Goal: Information Seeking & Learning: Check status

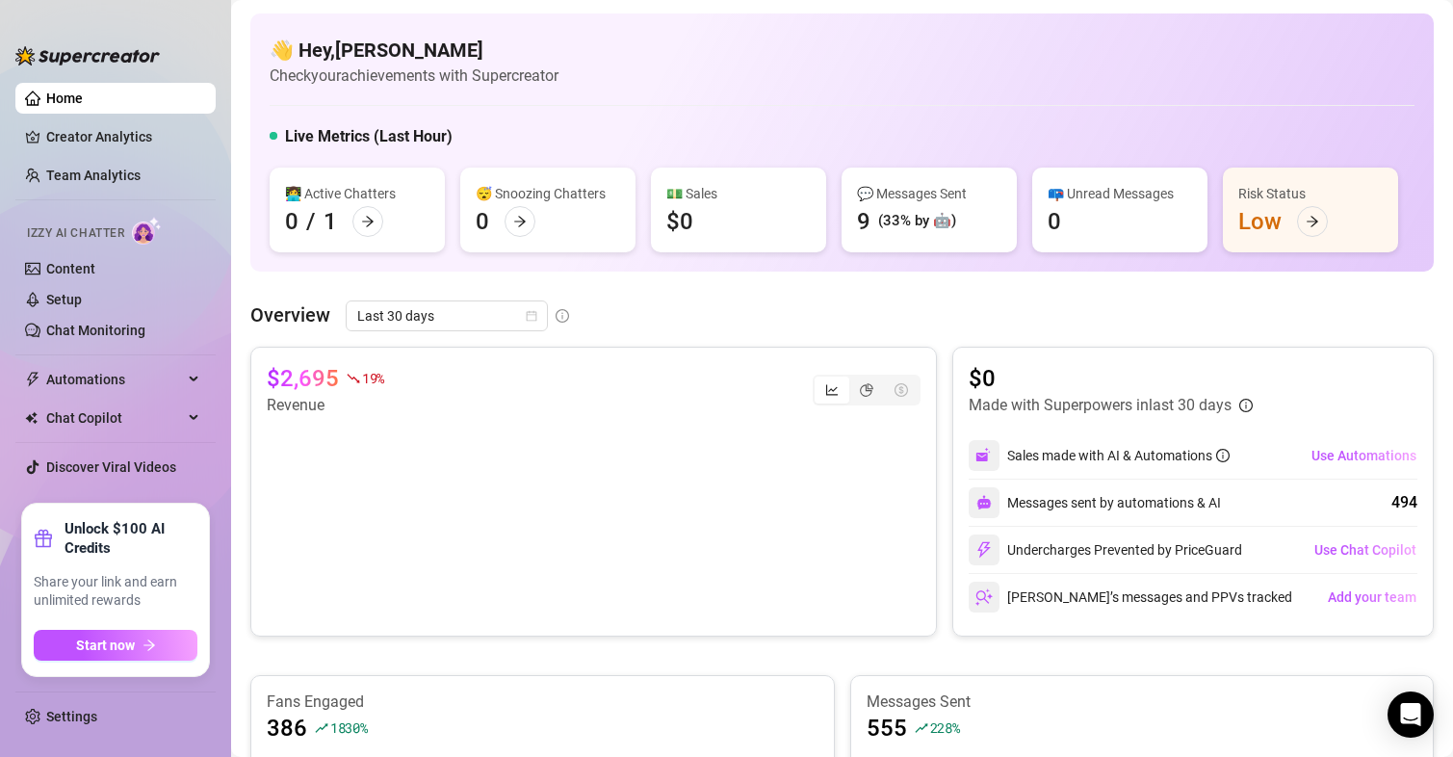
scroll to position [195, 0]
click at [67, 269] on link "Content" at bounding box center [70, 268] width 49 height 15
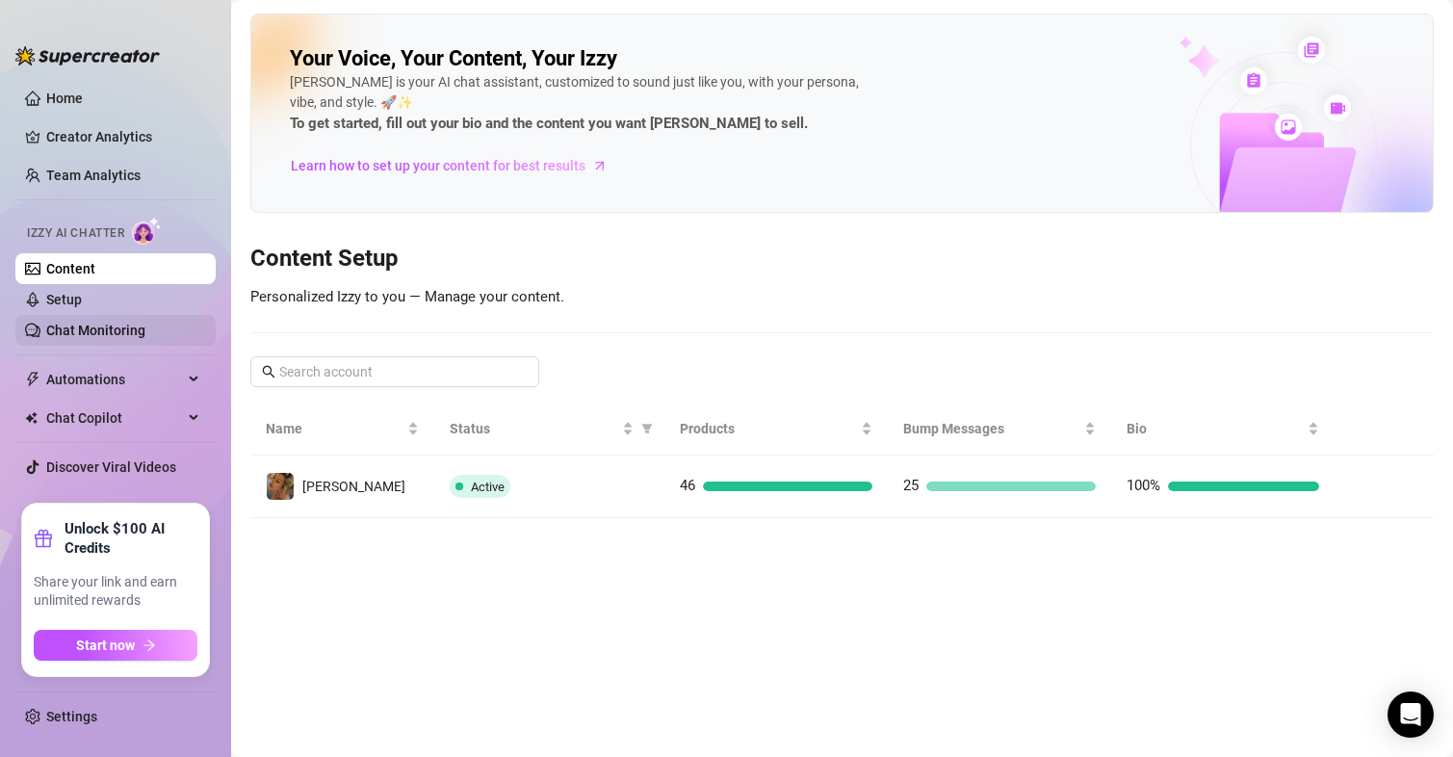
click at [123, 336] on link "Chat Monitoring" at bounding box center [95, 330] width 99 height 15
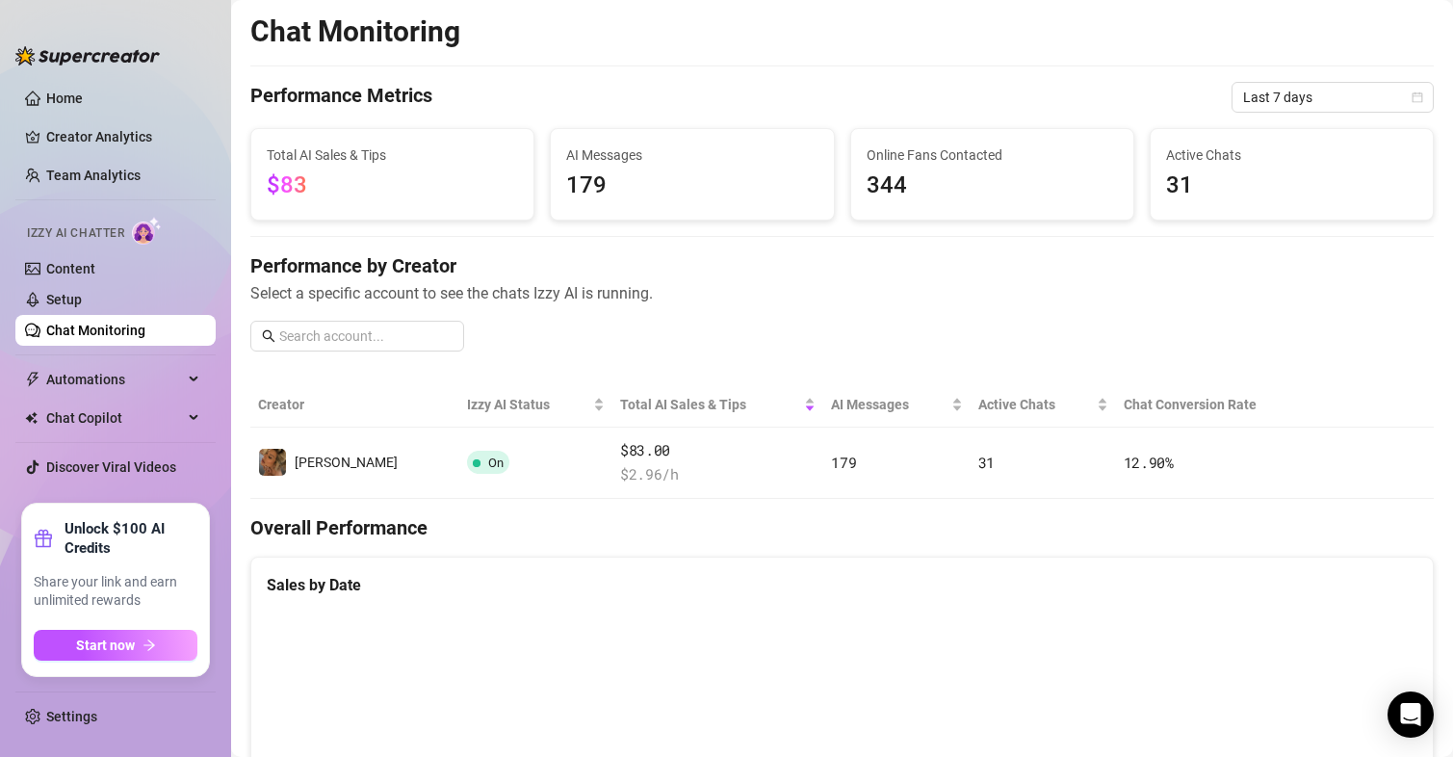
click at [1170, 143] on div "Active Chats 31" at bounding box center [1292, 174] width 282 height 91
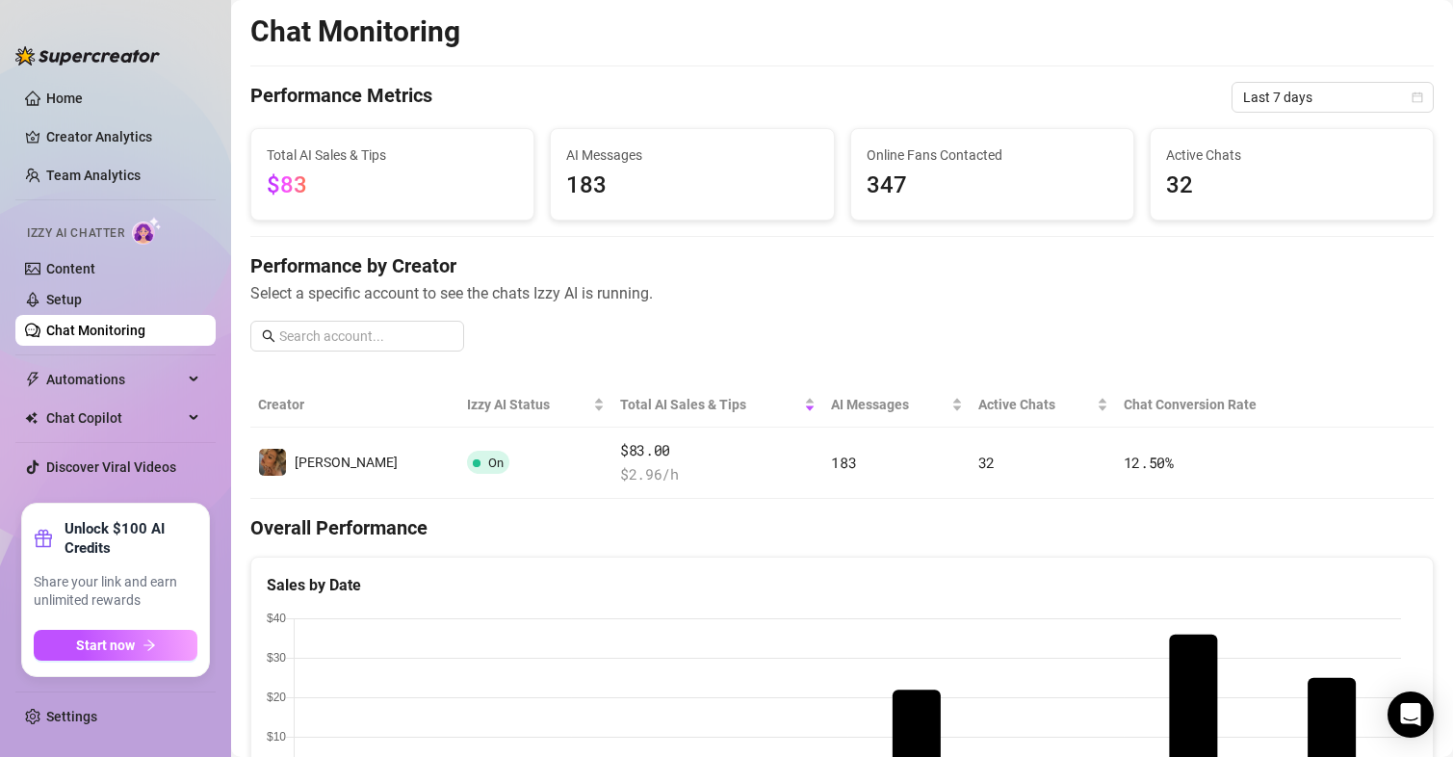
scroll to position [614, 0]
click at [1024, 339] on div "Performance by Creator Select a specific account to see the chats Izzy AI is ru…" at bounding box center [842, 309] width 1184 height 115
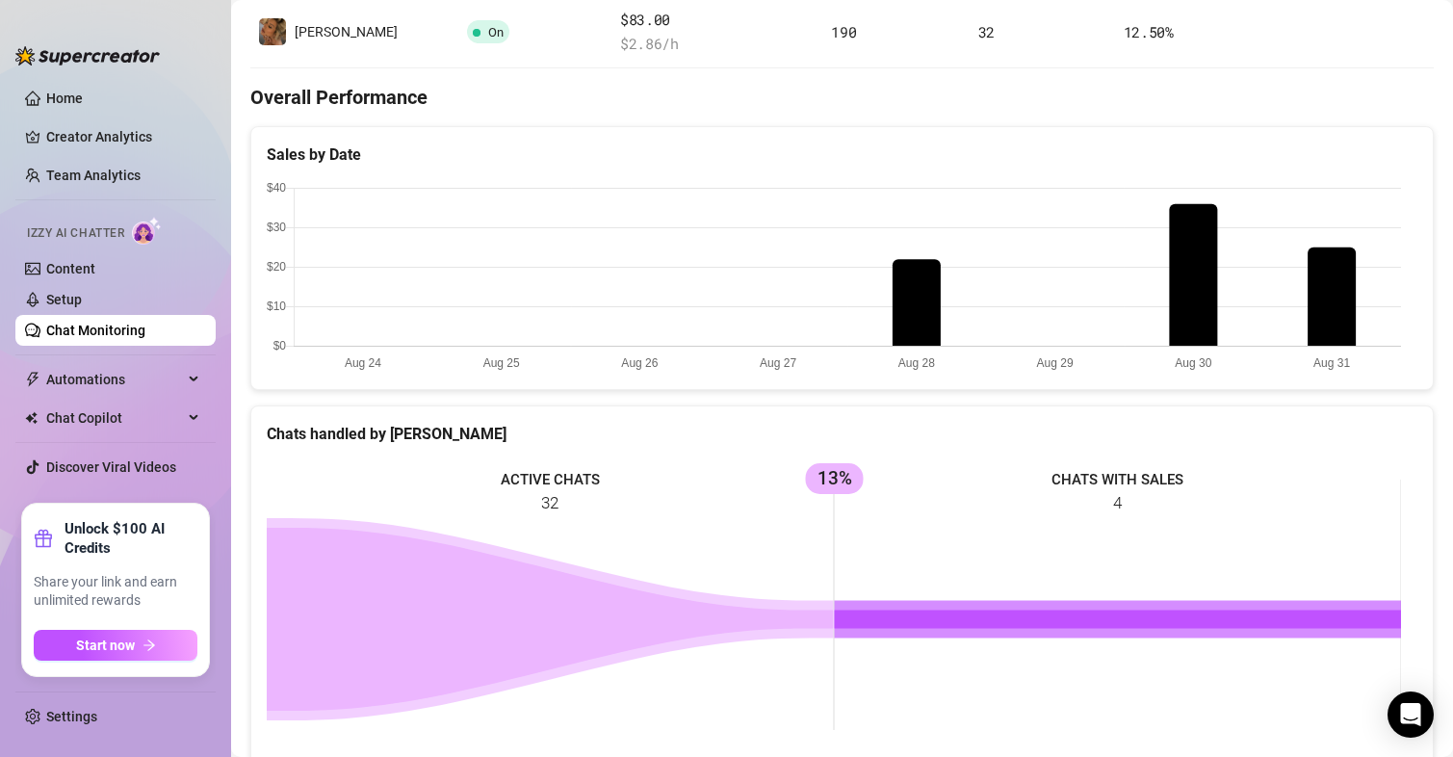
scroll to position [57, 0]
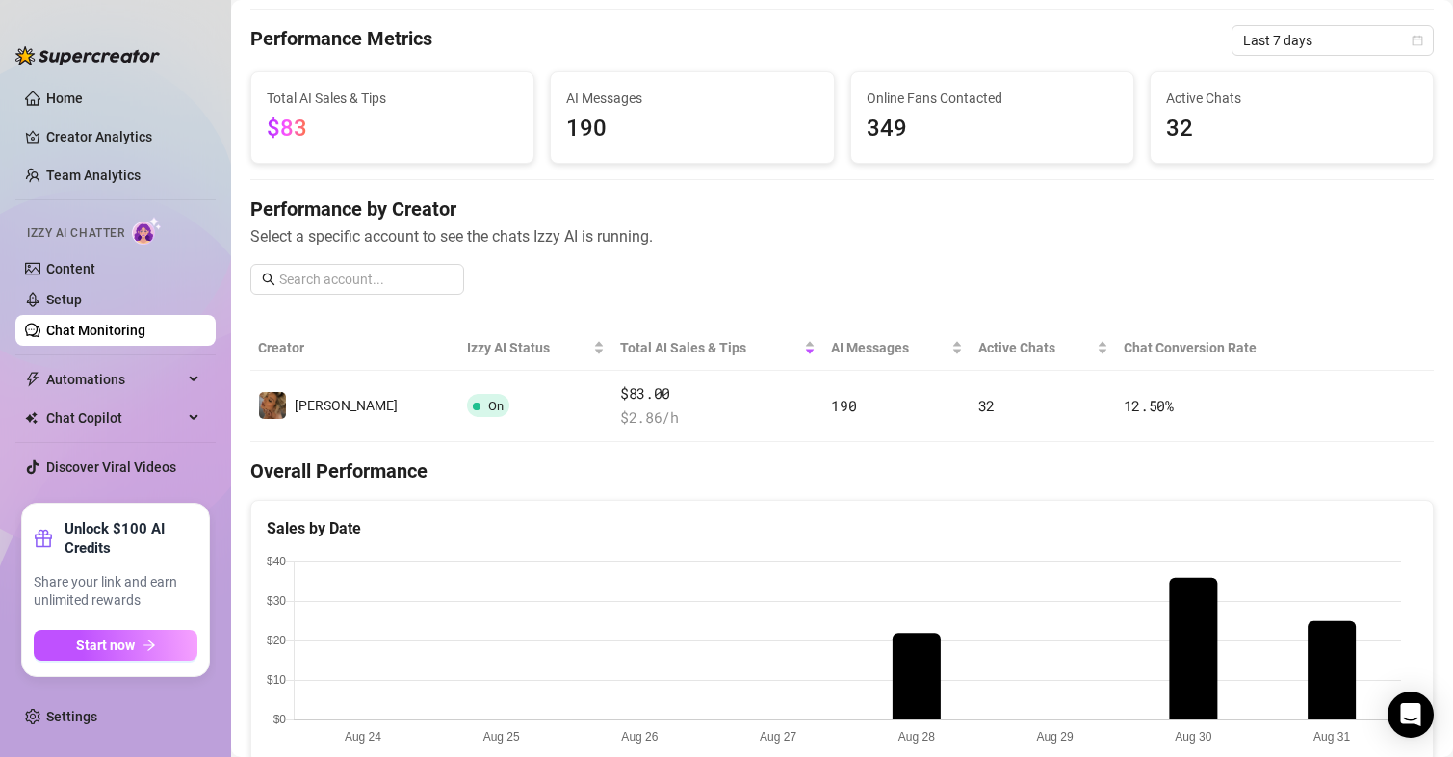
click at [1168, 132] on span "32" at bounding box center [1291, 129] width 251 height 37
click at [1171, 85] on div "Active Chats 32" at bounding box center [1292, 117] width 282 height 91
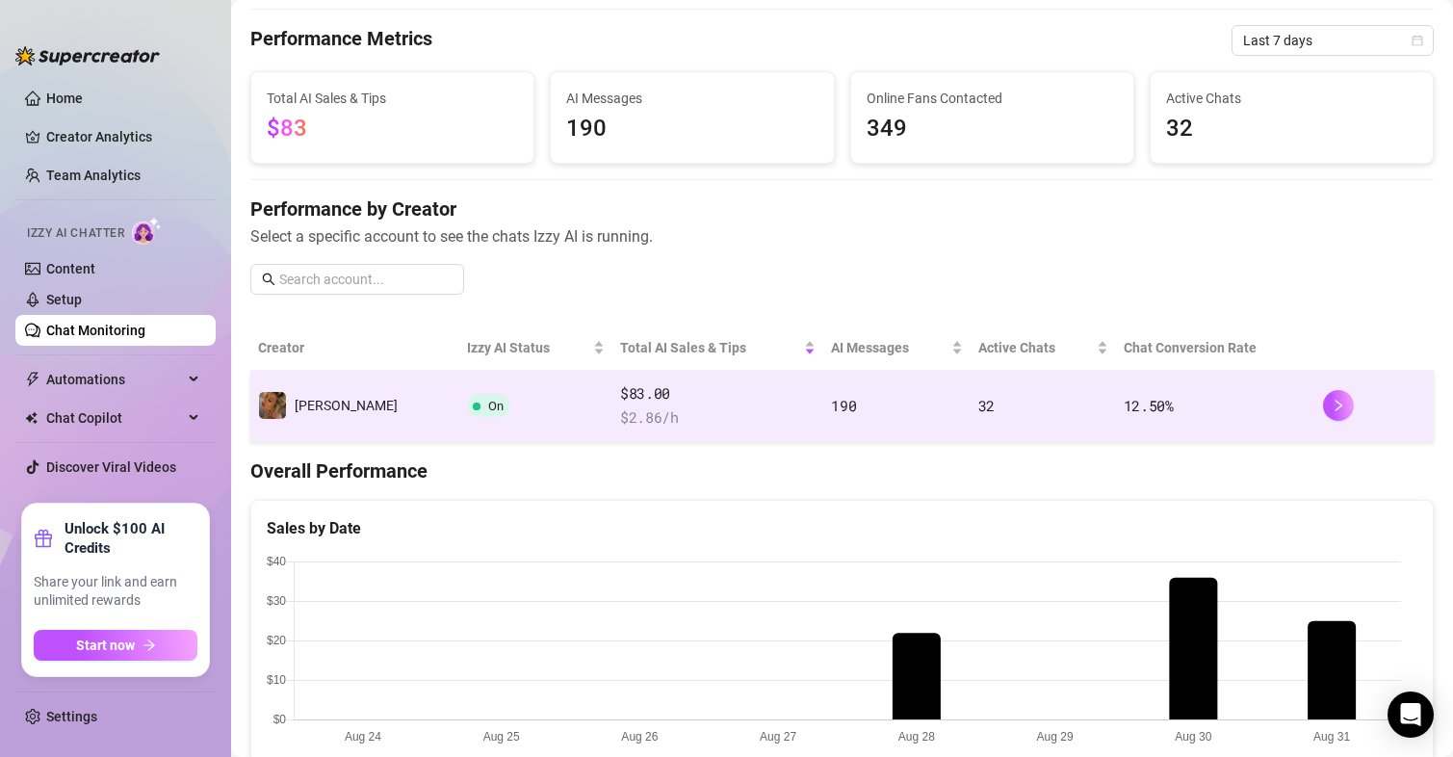
click at [467, 397] on span "On" at bounding box center [488, 405] width 42 height 23
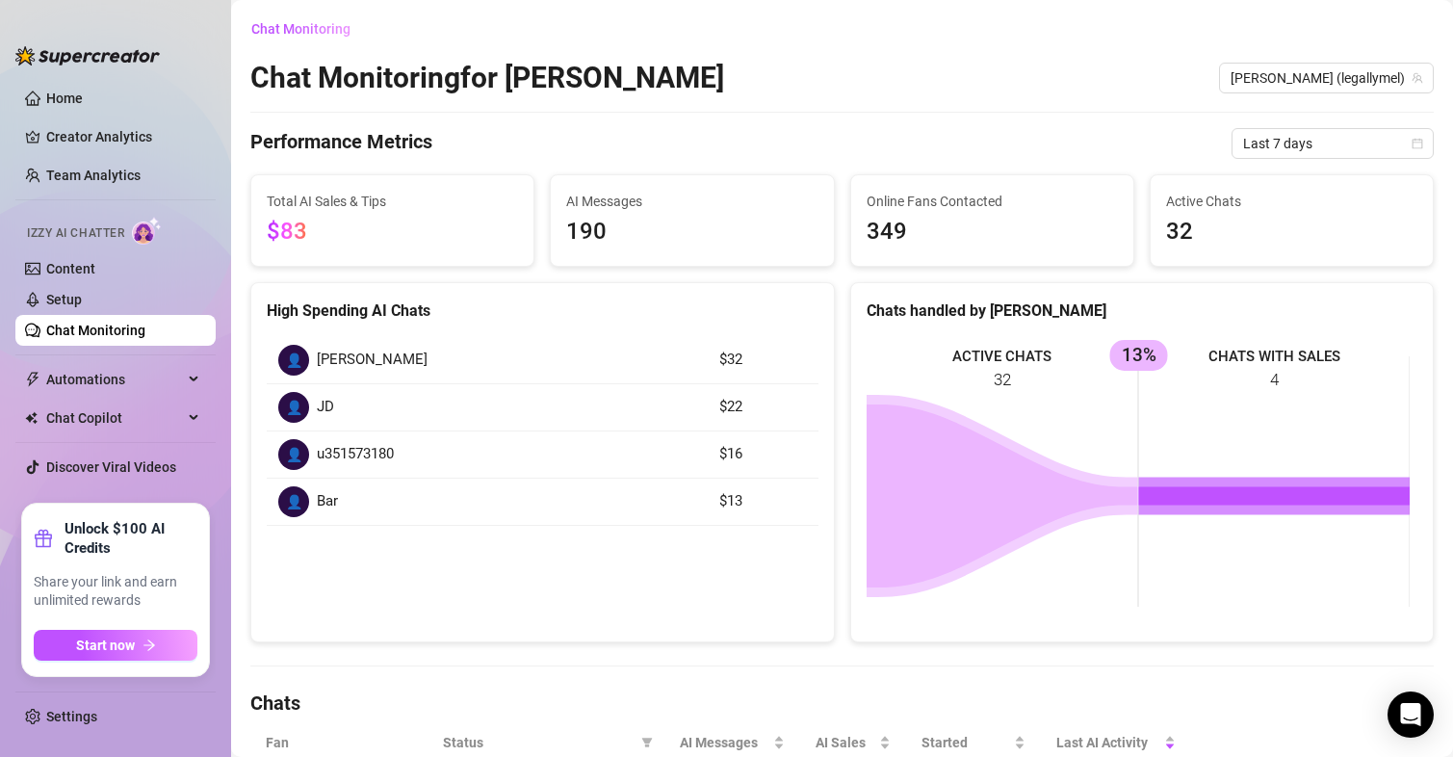
click at [851, 97] on div "Chat Monitoring Chat Monitoring for Melanie Melanie (legallymel) Performance Me…" at bounding box center [842, 755] width 1184 height 1484
click at [141, 183] on link "Team Analytics" at bounding box center [93, 175] width 94 height 15
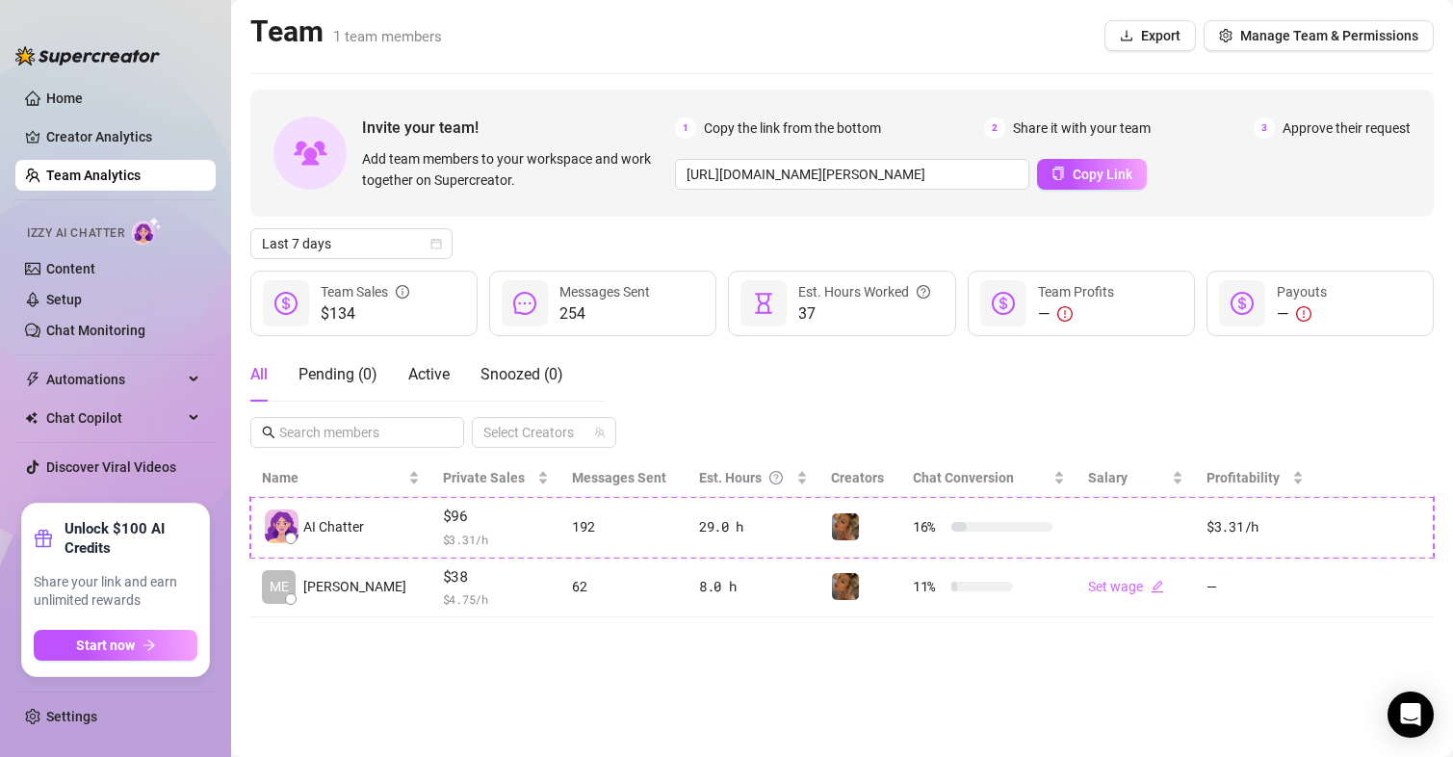
click at [755, 383] on div "All Pending ( 0 ) Active Snoozed ( 0 ) Select Creators" at bounding box center [842, 398] width 1184 height 100
click at [671, 366] on div "All Pending ( 0 ) Active Snoozed ( 0 ) Select Creators" at bounding box center [842, 398] width 1184 height 100
click at [53, 94] on link "Home" at bounding box center [64, 98] width 37 height 15
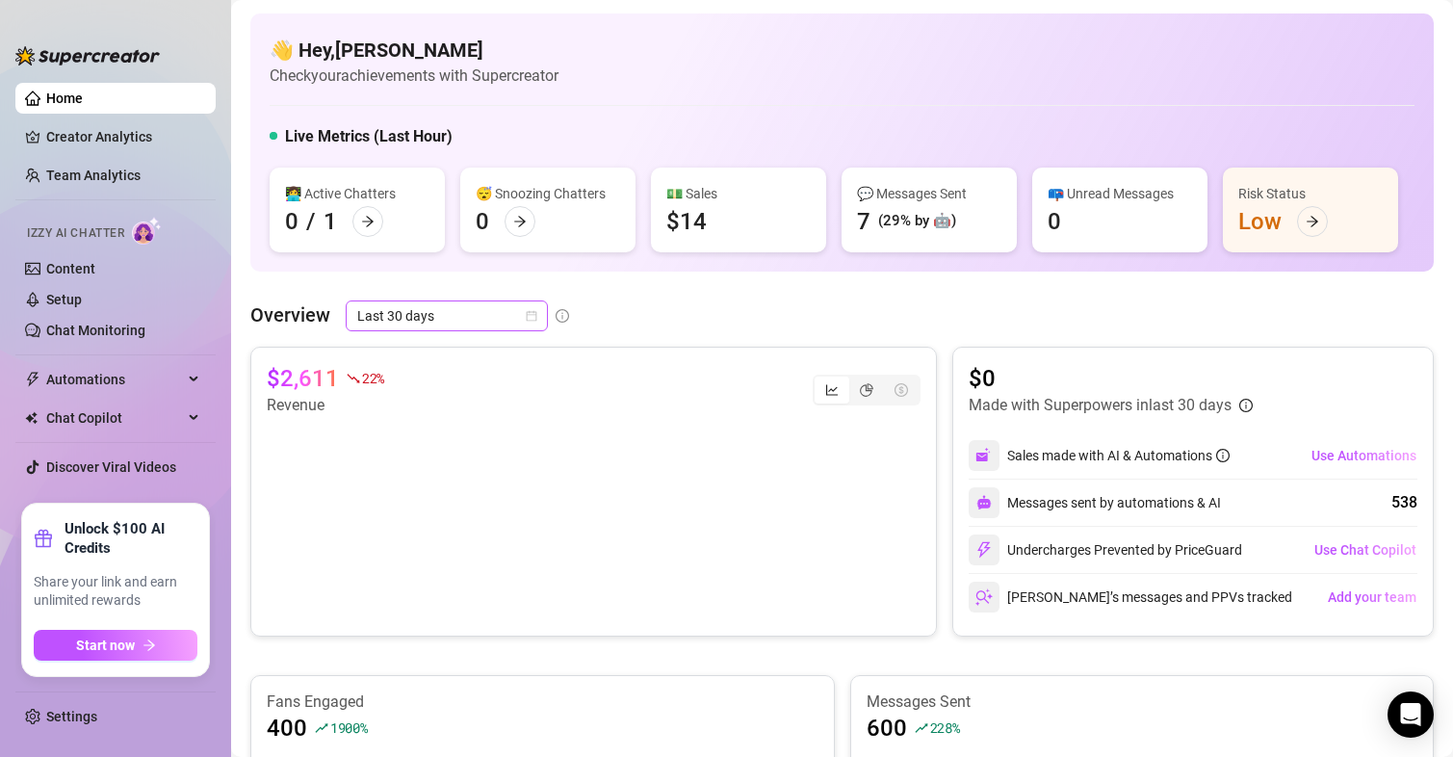
click at [532, 317] on icon "calendar" at bounding box center [532, 316] width 12 height 12
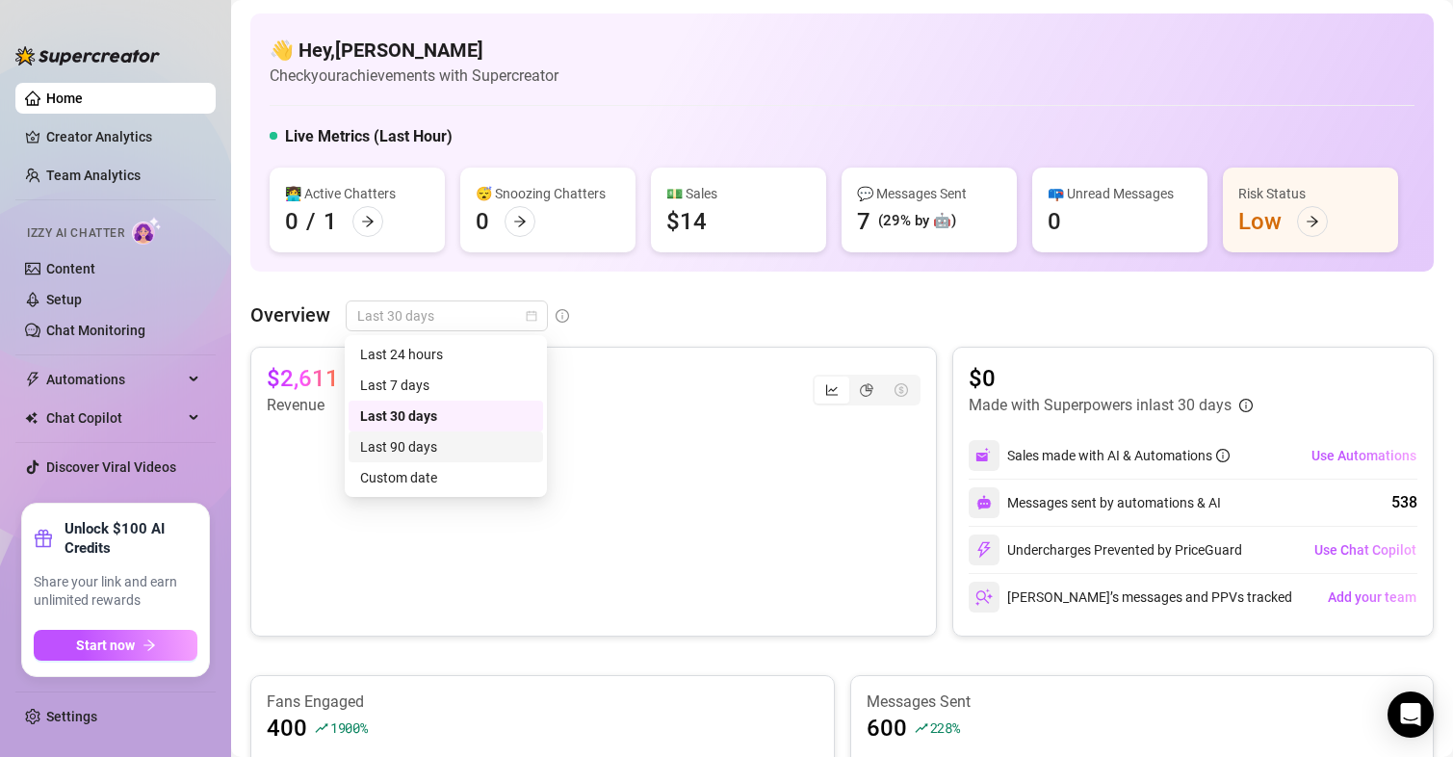
click at [476, 439] on div "Last 90 days" at bounding box center [445, 446] width 171 height 21
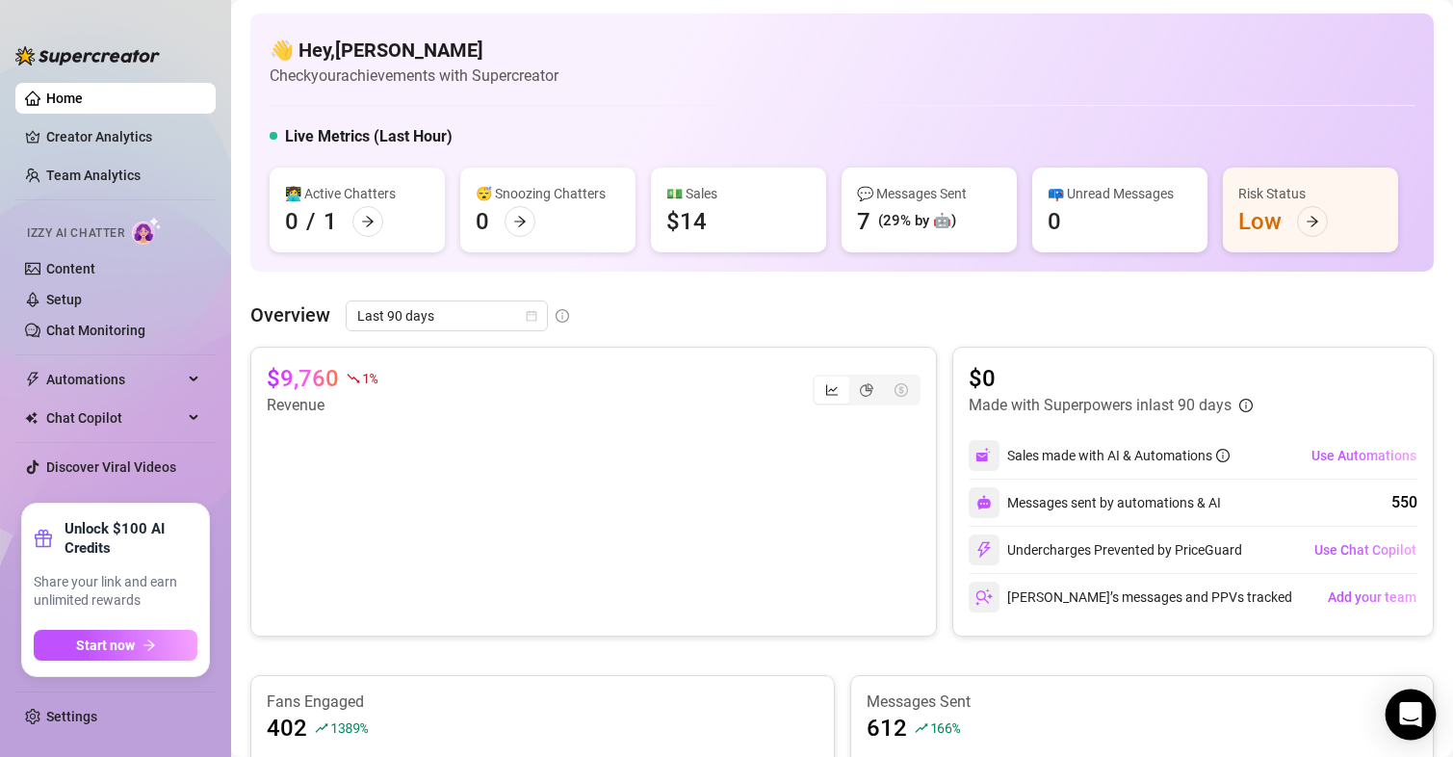
click at [1412, 710] on icon "Open Intercom Messenger" at bounding box center [1410, 714] width 22 height 25
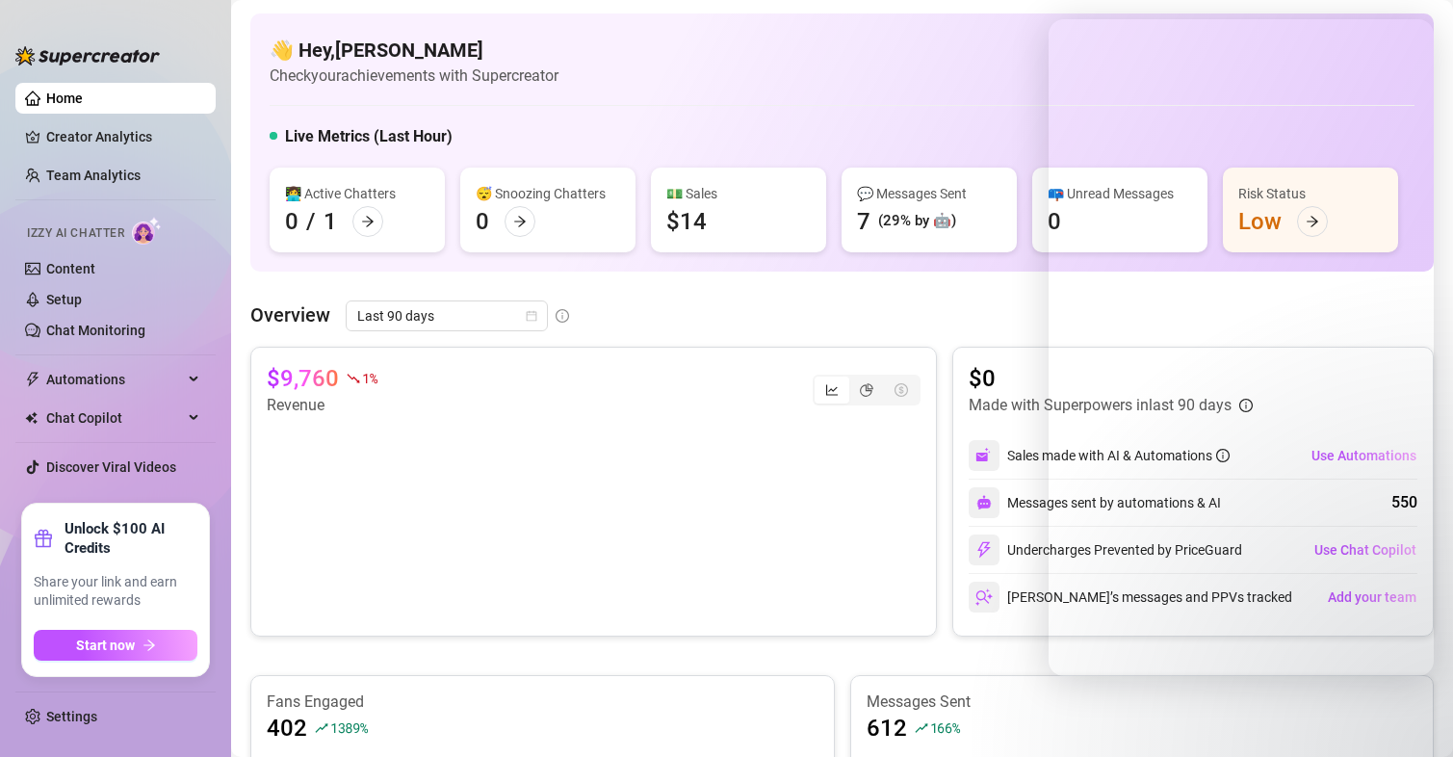
click at [930, 80] on div "👋 Hey, [PERSON_NAME] Check your achievements with Supercreator" at bounding box center [842, 62] width 1145 height 51
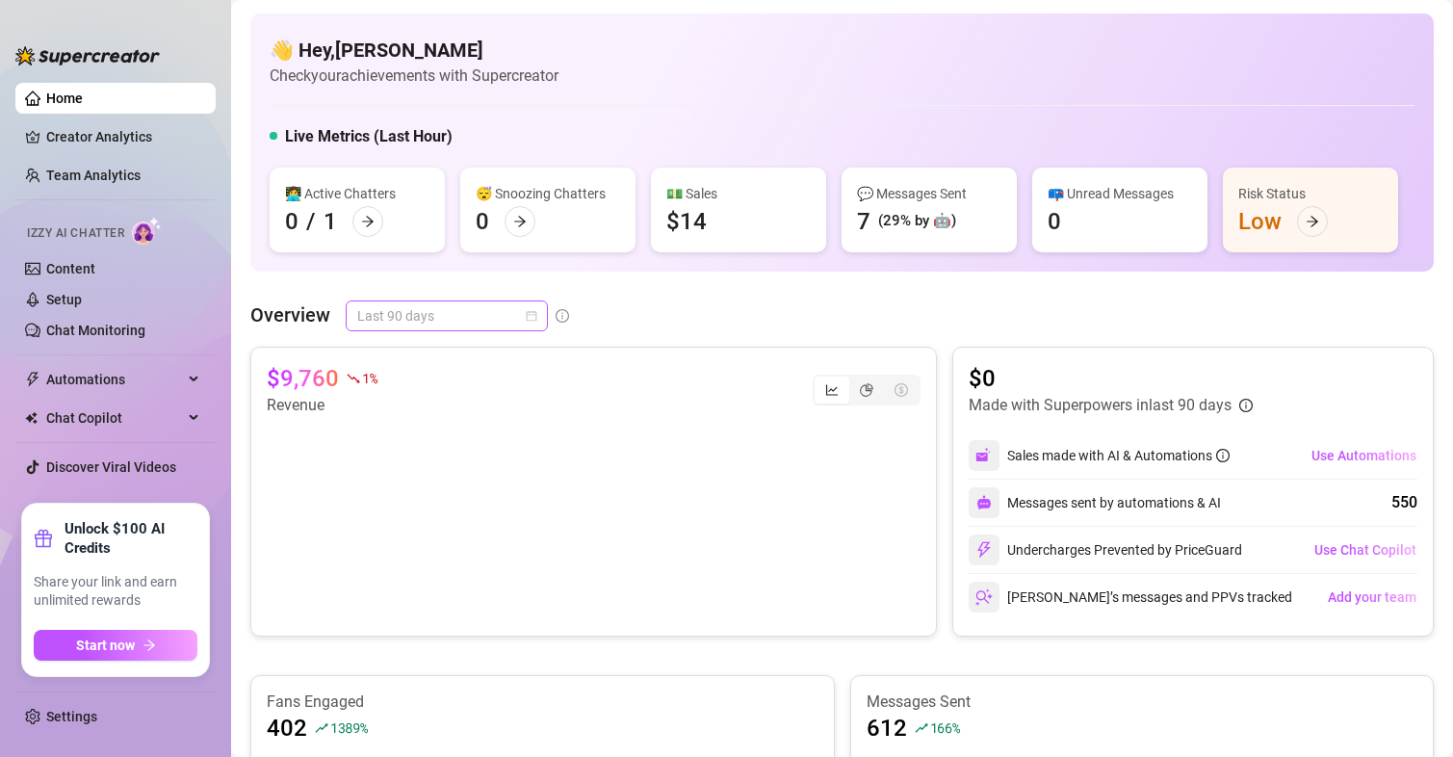
click at [448, 325] on span "Last 90 days" at bounding box center [446, 315] width 179 height 29
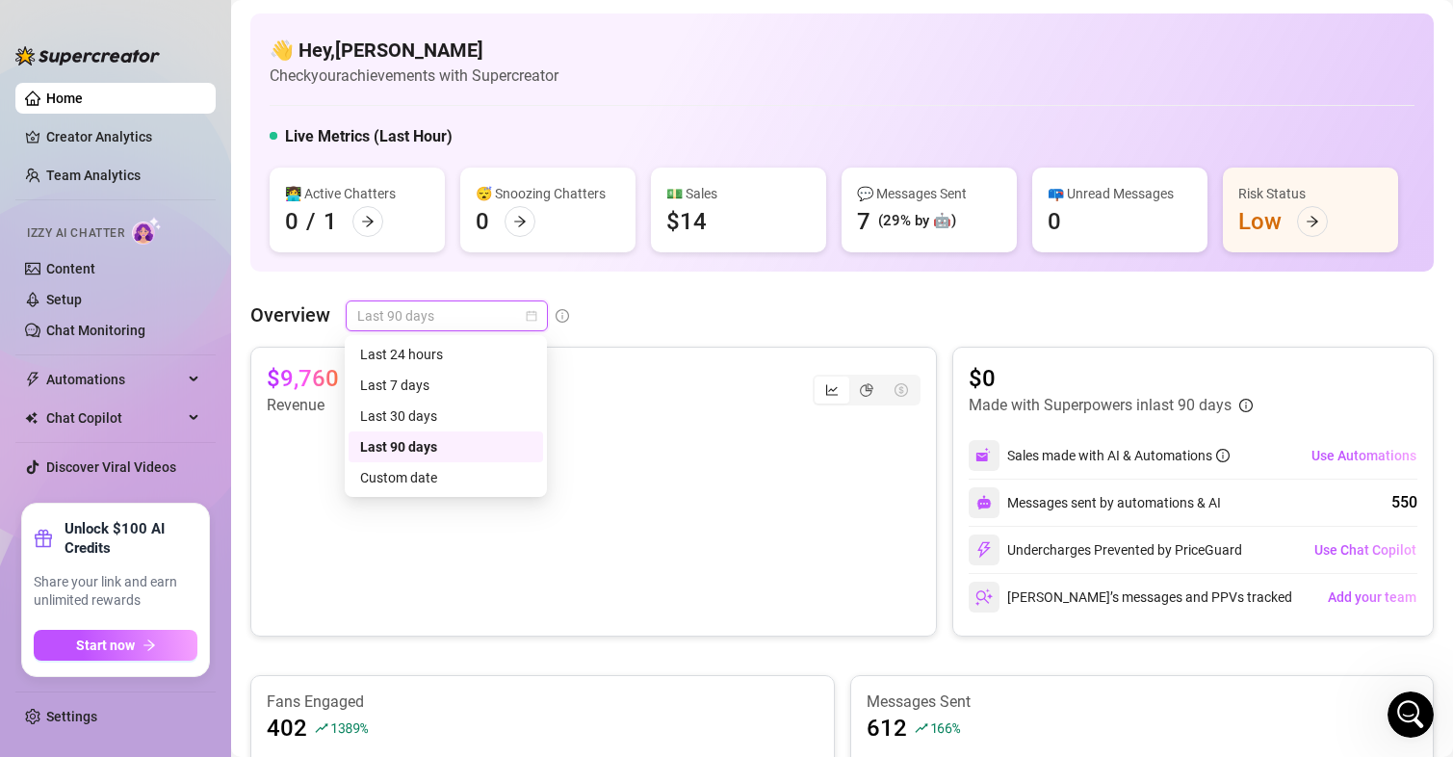
scroll to position [2025, 0]
click at [657, 294] on div "👋 Hey, [PERSON_NAME] Check your achievements with Supercreator Live Metrics (La…" at bounding box center [842, 677] width 1184 height 1329
click at [539, 317] on div "Last 90 days" at bounding box center [447, 315] width 202 height 31
click at [66, 326] on link "Chat Monitoring" at bounding box center [95, 330] width 99 height 15
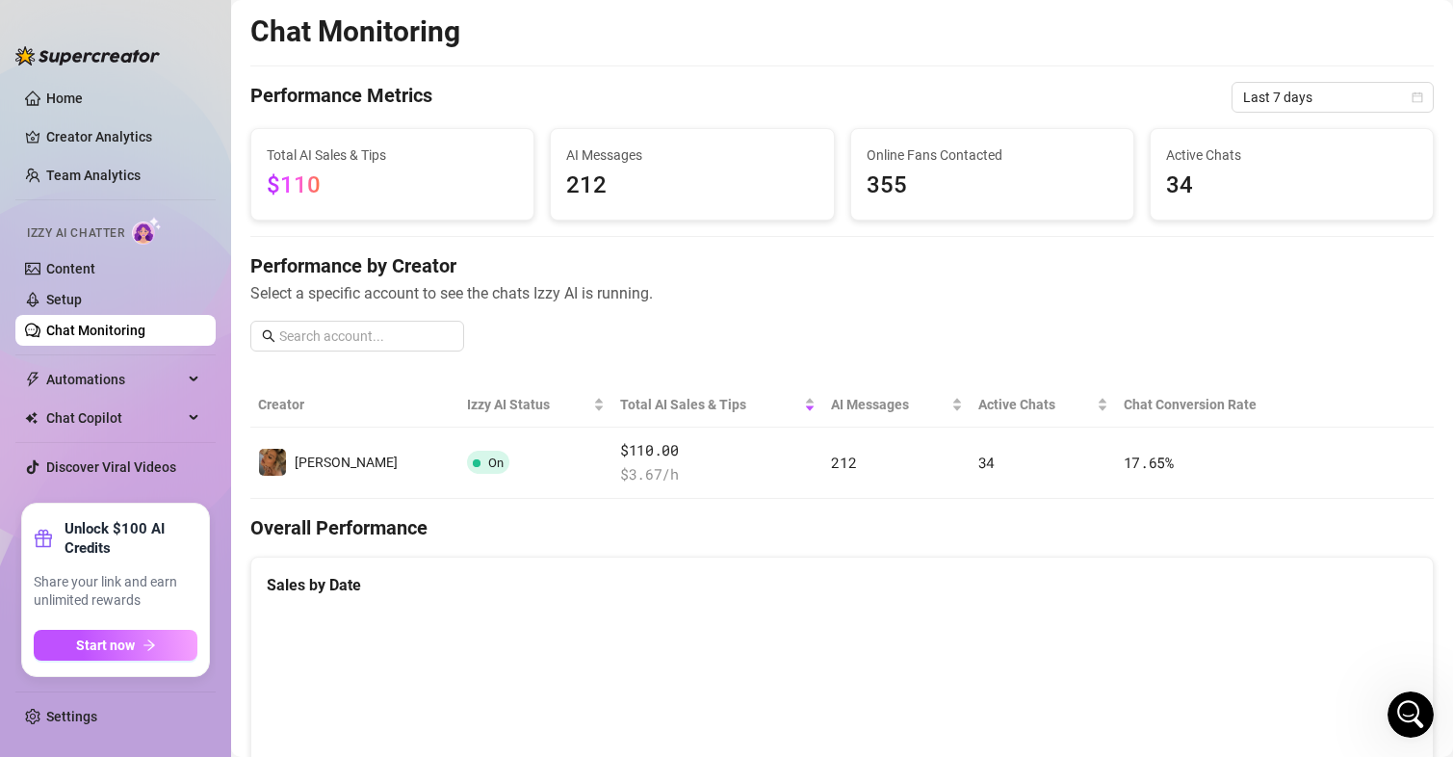
click at [1176, 187] on span "34" at bounding box center [1291, 186] width 251 height 37
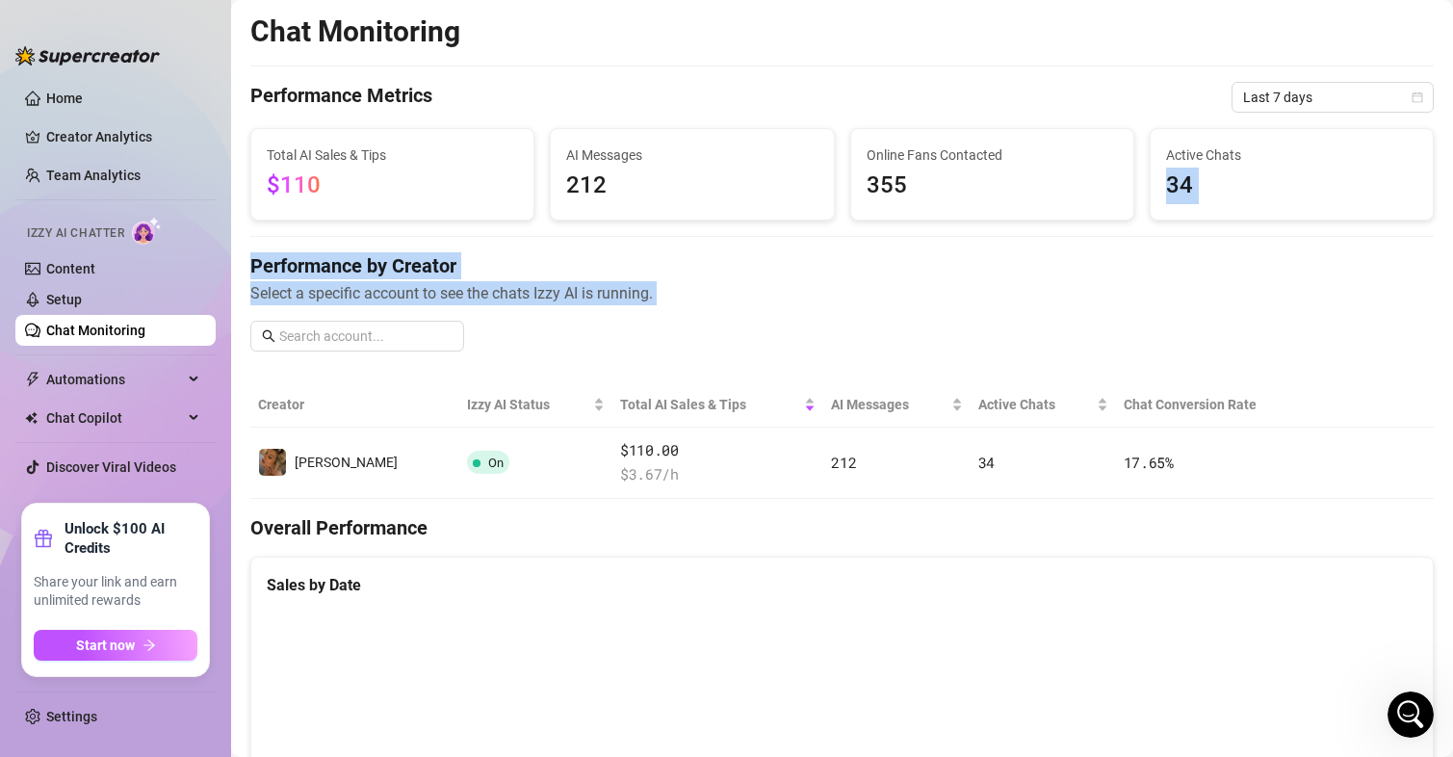
drag, startPoint x: 1444, startPoint y: 178, endPoint x: 1464, endPoint y: 378, distance: 200.4
click at [1452, 378] on html "Home Creator Analytics Team Analytics Izzy AI Chatter Content Setup Chat Monito…" at bounding box center [726, 378] width 1453 height 757
click at [1336, 406] on th at bounding box center [1375, 404] width 118 height 45
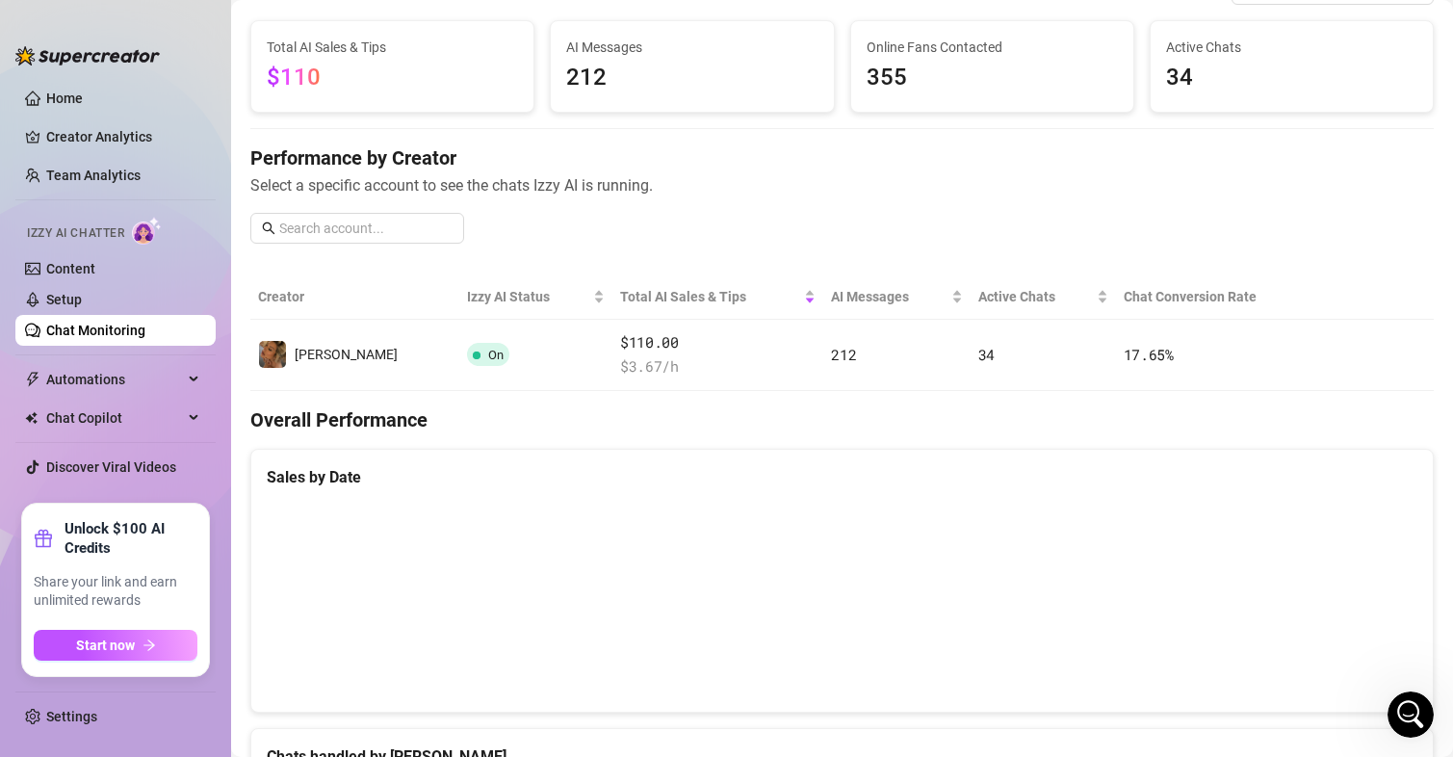
scroll to position [55, 0]
